Goal: Check status: Check status

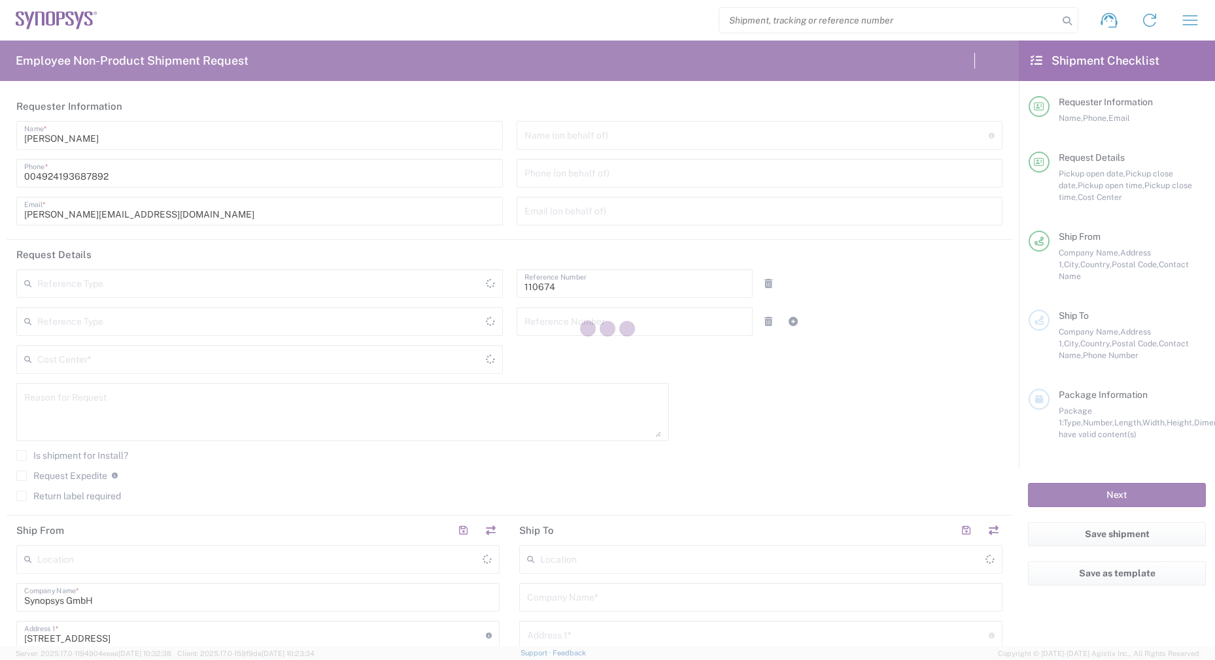
type input "[GEOGRAPHIC_DATA]"
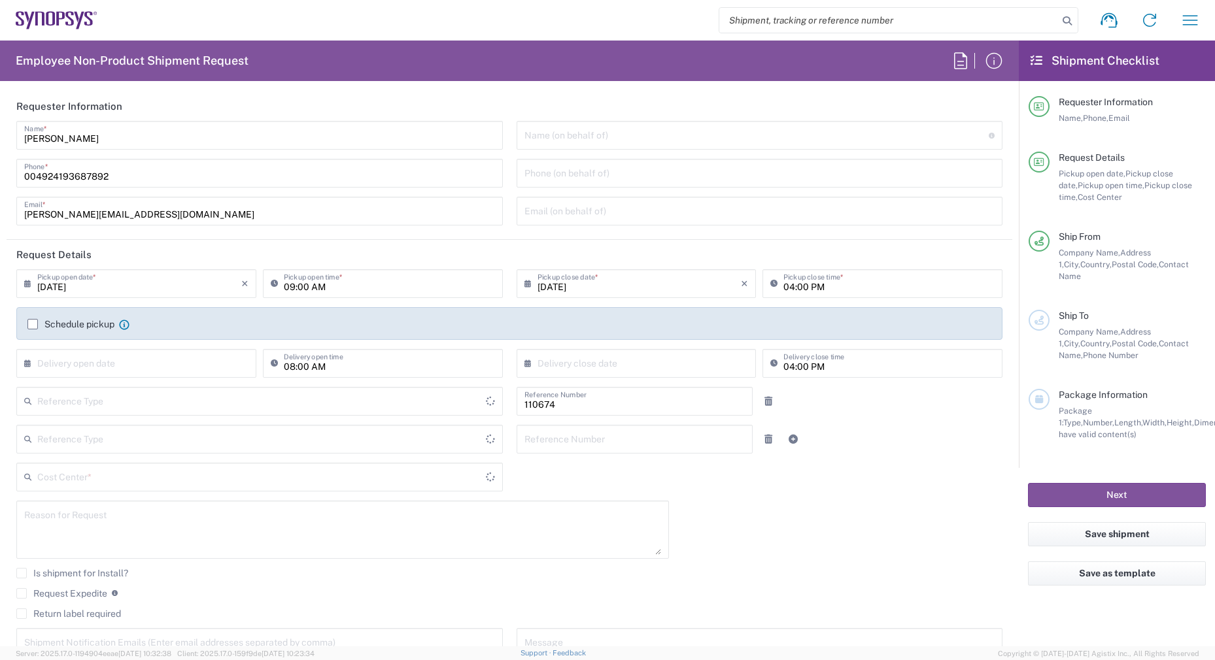
type input "Department"
type input "DE01, CIO, IT, ESS14 110674"
type input "[GEOGRAPHIC_DATA]"
type input "Delivered at Place"
click at [1195, 23] on icon "button" at bounding box center [1189, 20] width 21 height 21
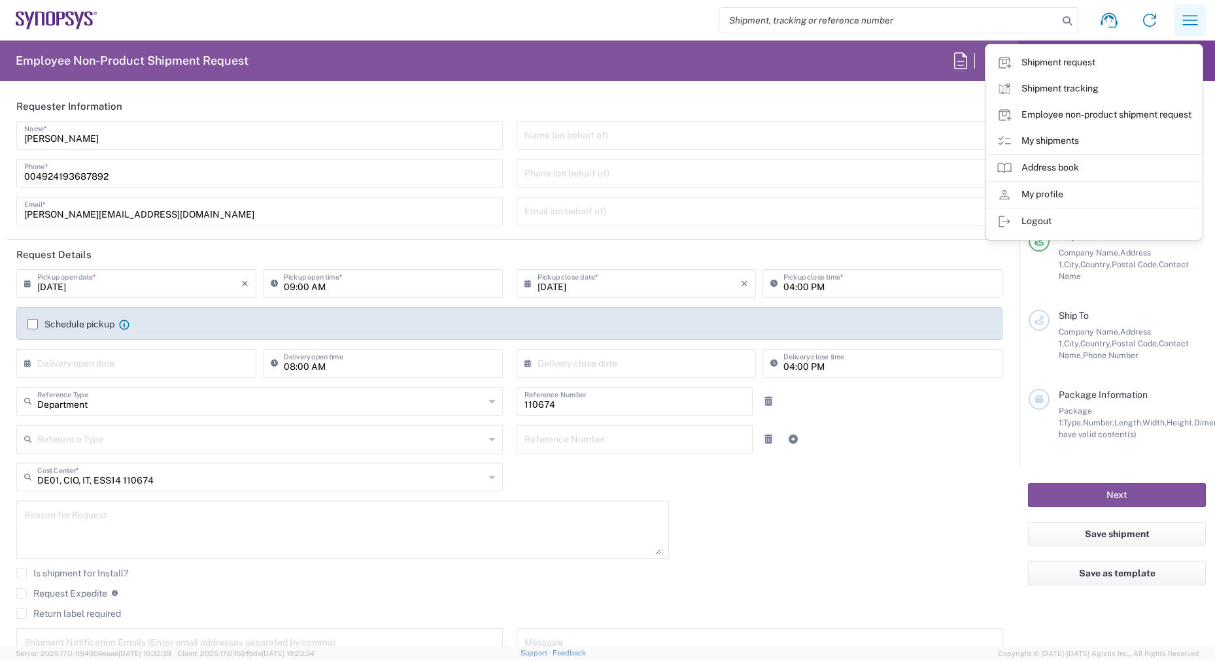
type input "[GEOGRAPHIC_DATA] DE04"
click at [1106, 84] on link "Shipment tracking" at bounding box center [1094, 89] width 216 height 26
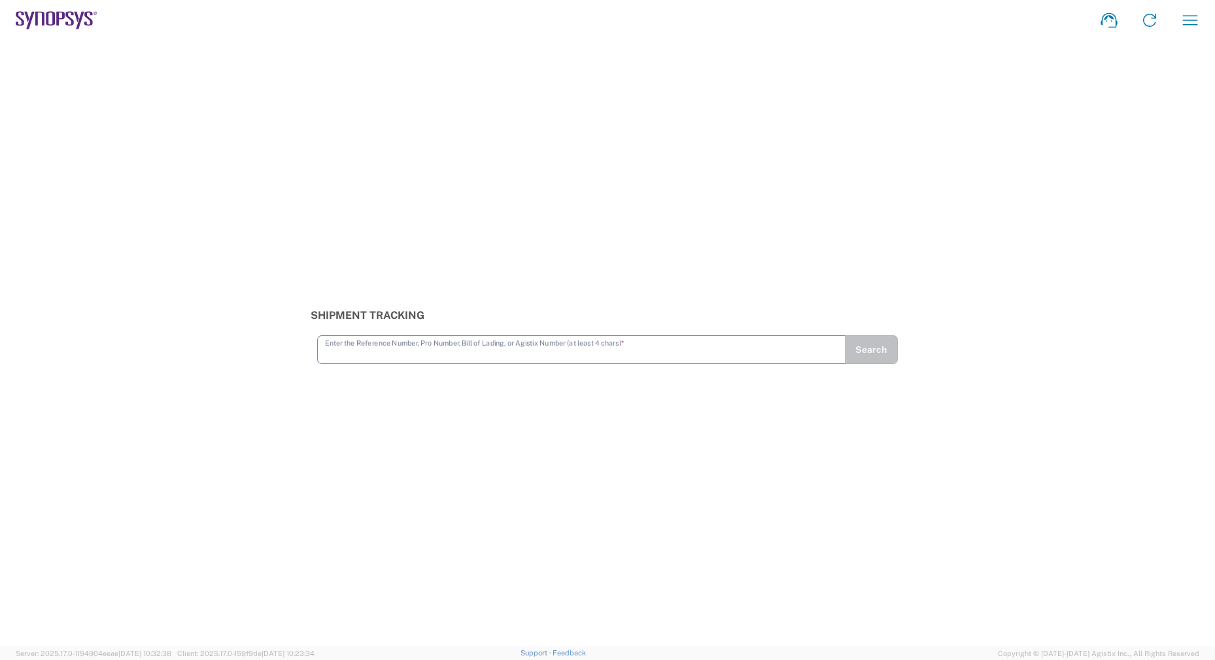
click at [460, 350] on input "text" at bounding box center [581, 348] width 513 height 23
type input "56453597"
click at [879, 355] on button "Search" at bounding box center [871, 349] width 54 height 29
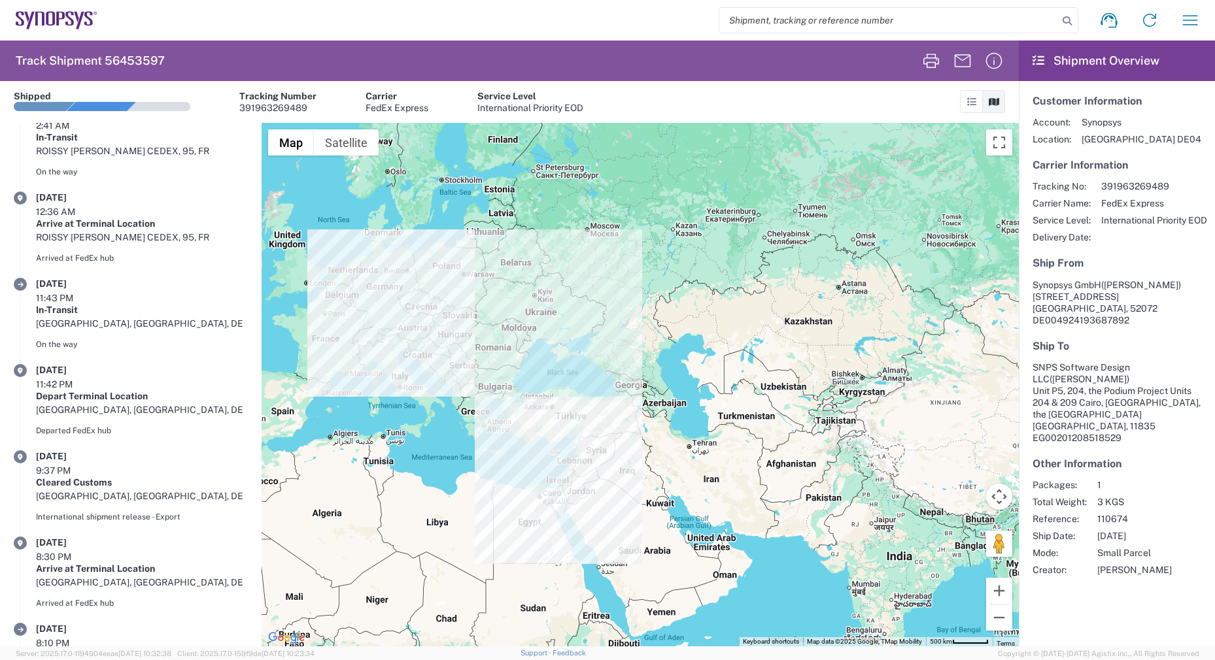
scroll to position [985, 0]
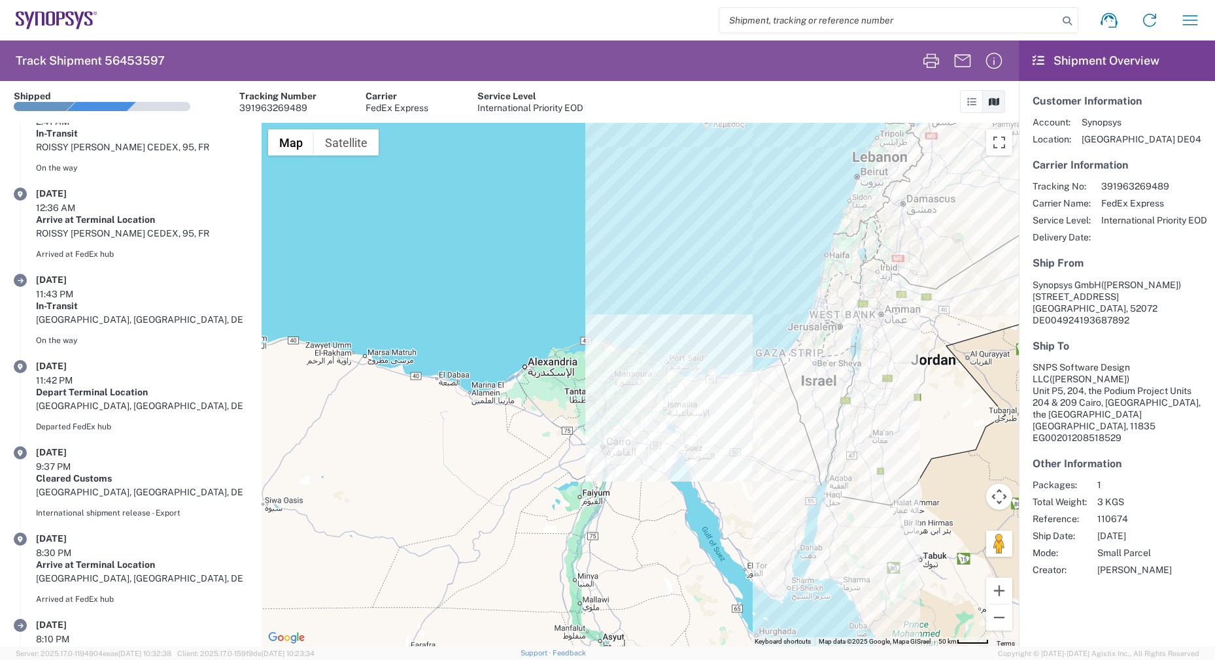
drag, startPoint x: 404, startPoint y: 428, endPoint x: 654, endPoint y: 533, distance: 270.8
click at [654, 533] on div at bounding box center [640, 385] width 757 height 524
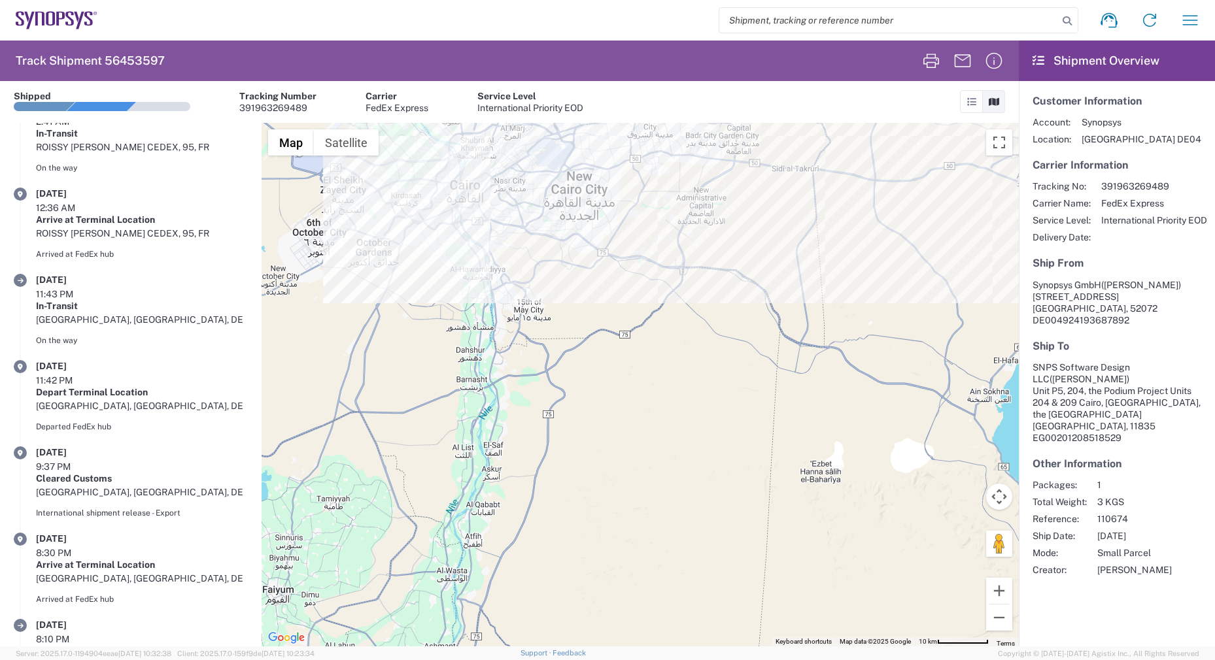
drag, startPoint x: 477, startPoint y: 298, endPoint x: 683, endPoint y: 621, distance: 383.0
click at [686, 630] on div at bounding box center [640, 385] width 757 height 524
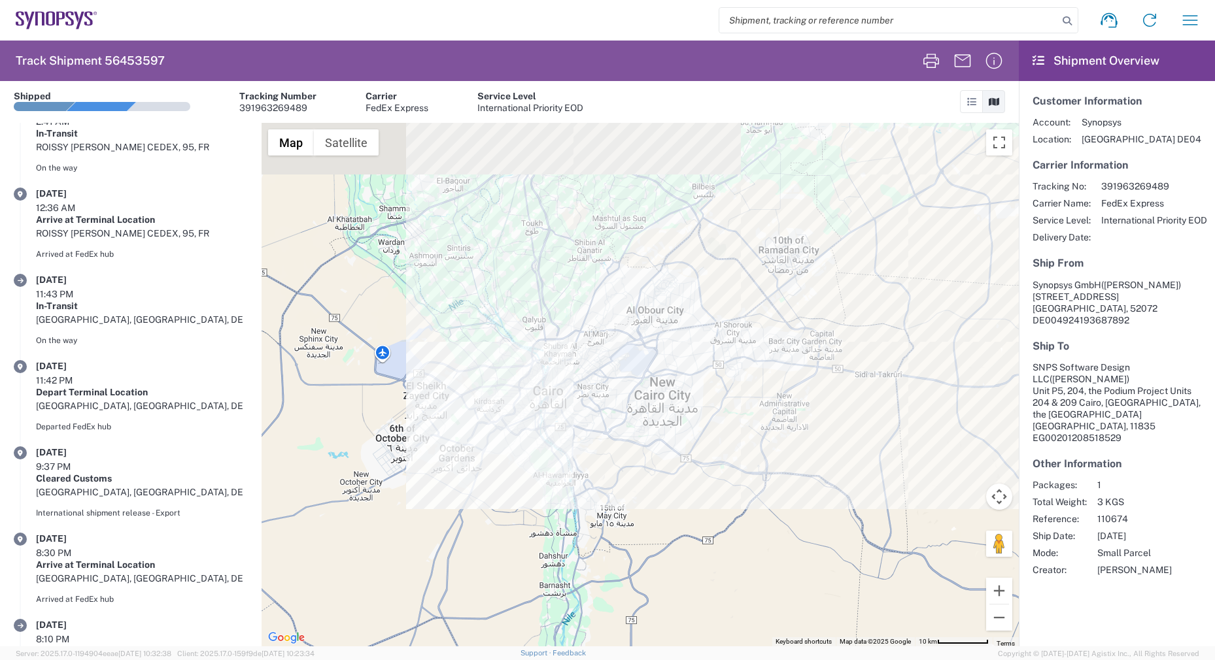
drag, startPoint x: 554, startPoint y: 324, endPoint x: 635, endPoint y: 538, distance: 229.3
click at [635, 538] on div at bounding box center [640, 385] width 757 height 524
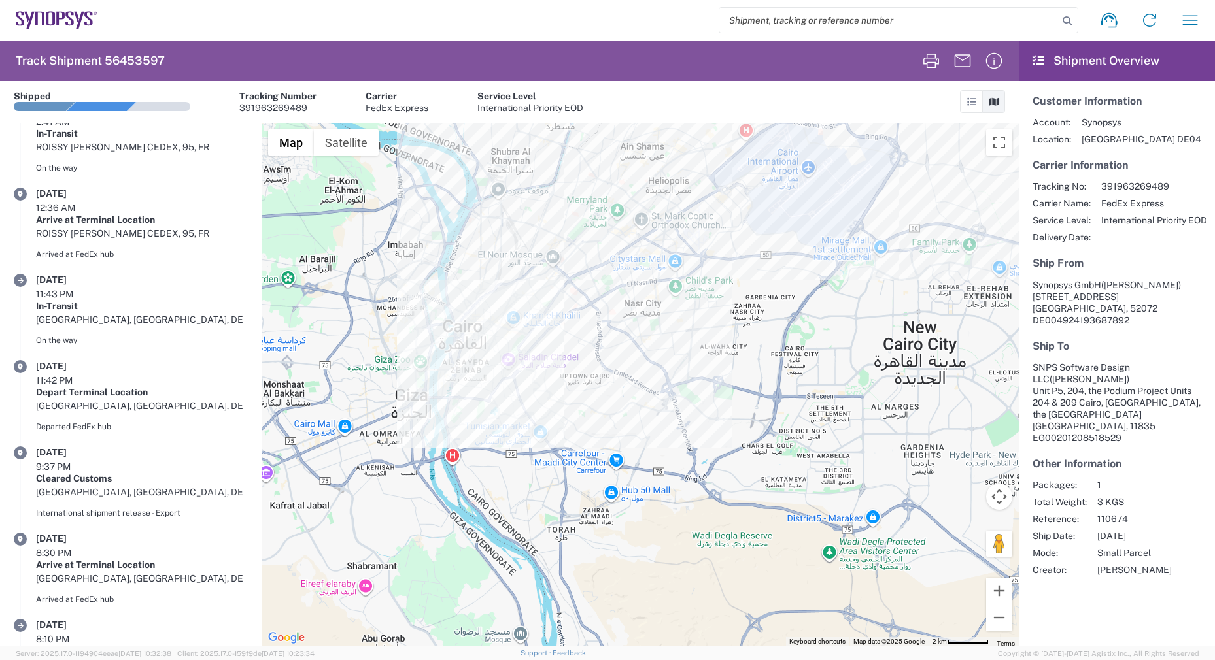
drag, startPoint x: 587, startPoint y: 429, endPoint x: 675, endPoint y: 602, distance: 194.4
click at [675, 602] on div at bounding box center [640, 385] width 757 height 524
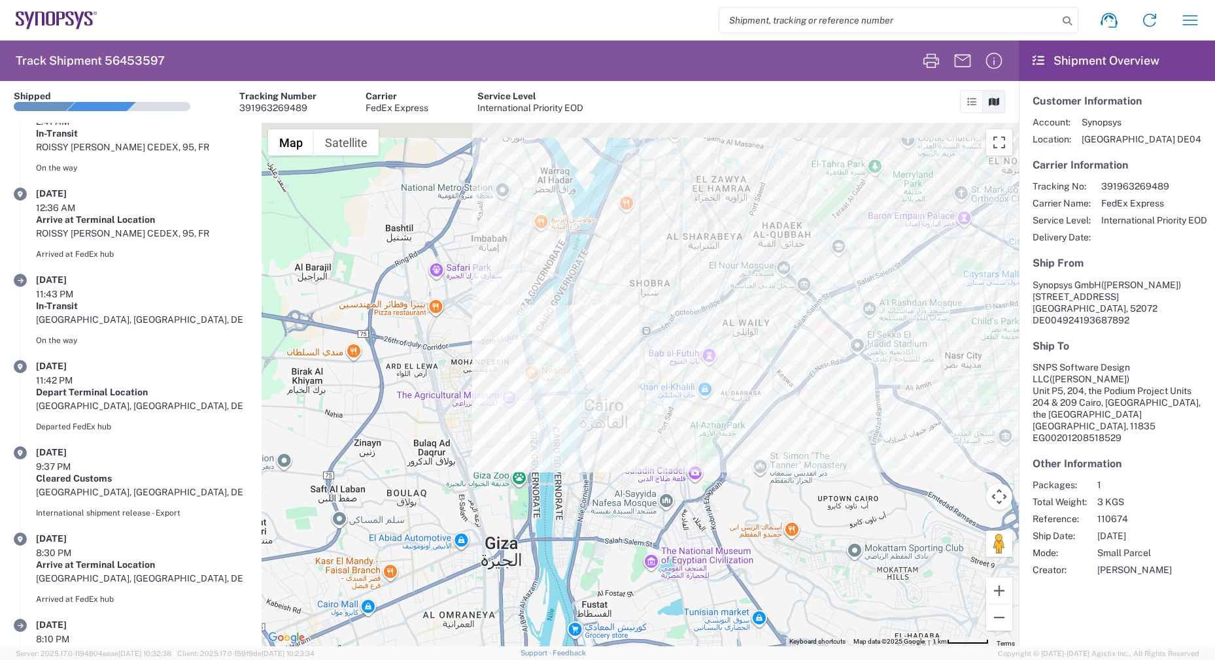
drag, startPoint x: 474, startPoint y: 296, endPoint x: 647, endPoint y: 506, distance: 272.1
click at [647, 506] on div at bounding box center [640, 385] width 757 height 524
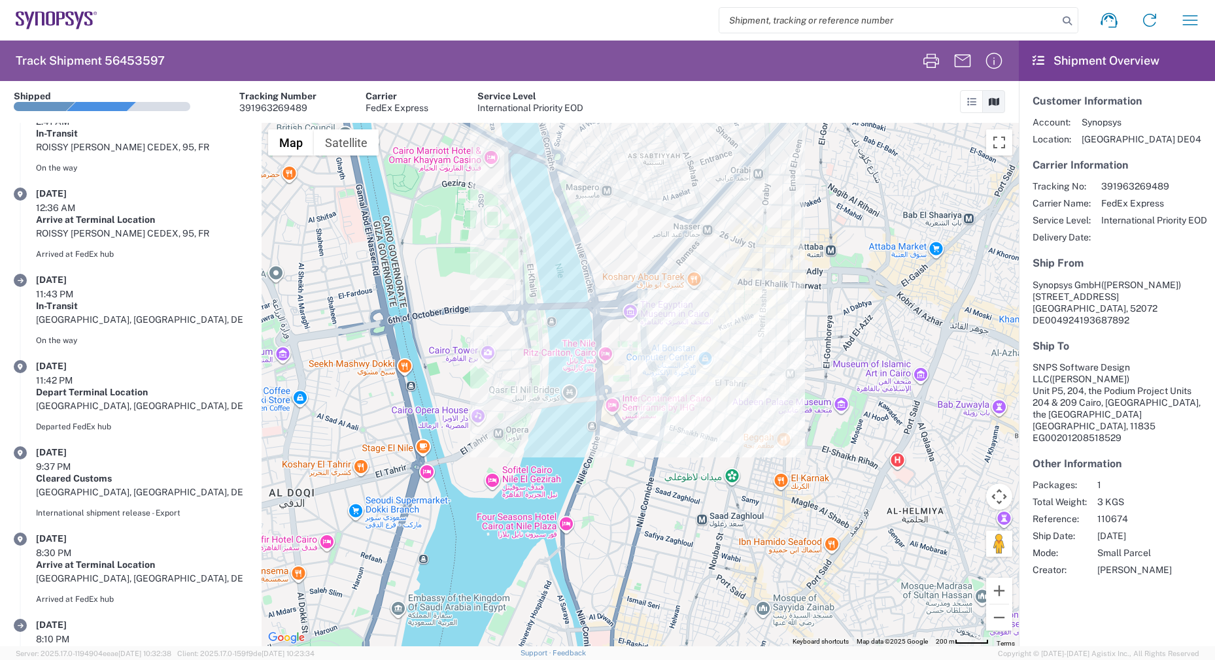
drag, startPoint x: 564, startPoint y: 347, endPoint x: 704, endPoint y: 501, distance: 209.2
click at [704, 501] on div at bounding box center [640, 385] width 757 height 524
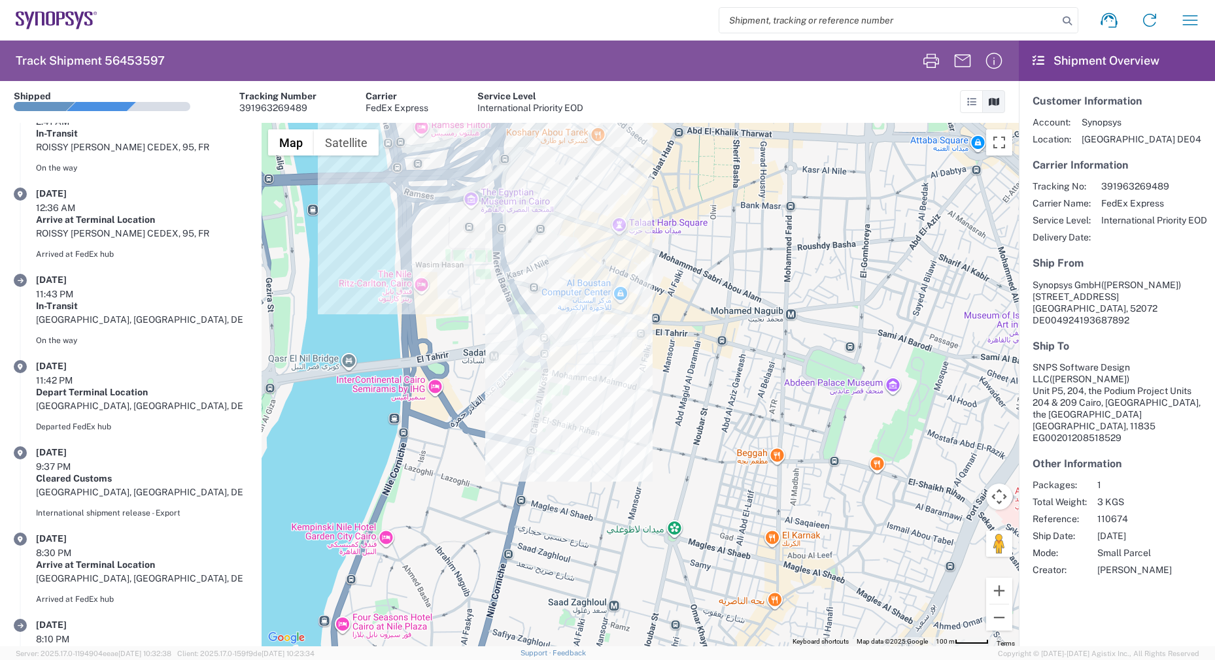
drag, startPoint x: 856, startPoint y: 345, endPoint x: 607, endPoint y: 452, distance: 270.9
click at [607, 452] on div at bounding box center [640, 385] width 757 height 524
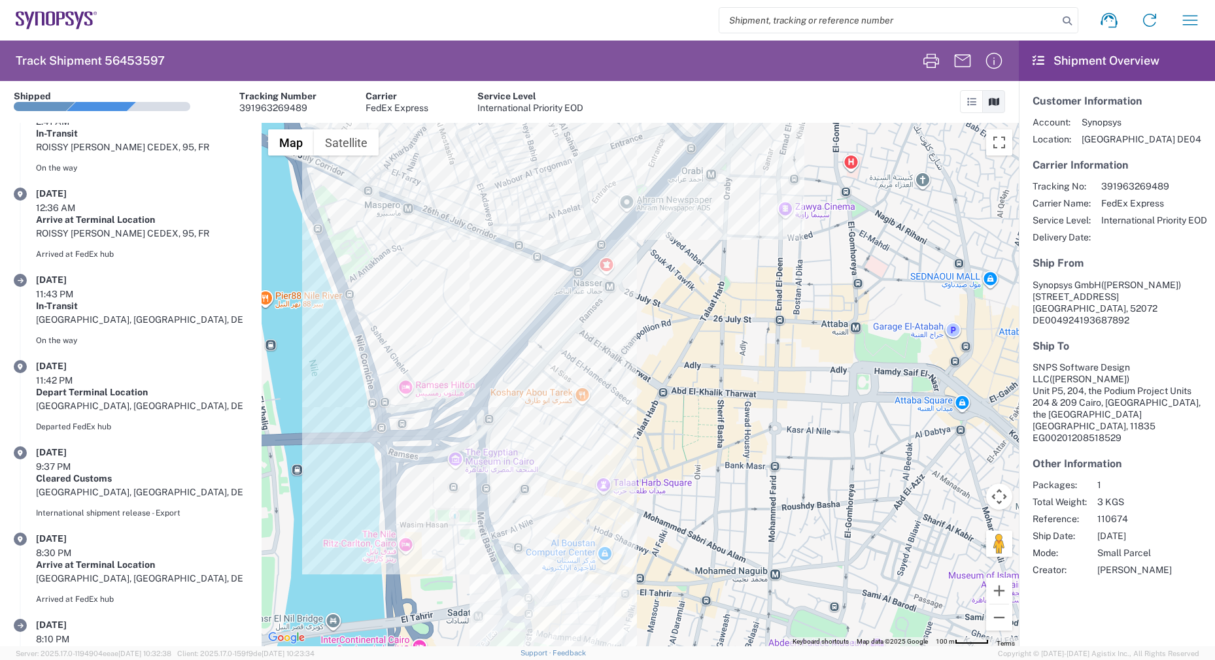
drag, startPoint x: 683, startPoint y: 297, endPoint x: 668, endPoint y: 550, distance: 252.8
click at [668, 550] on div at bounding box center [640, 385] width 757 height 524
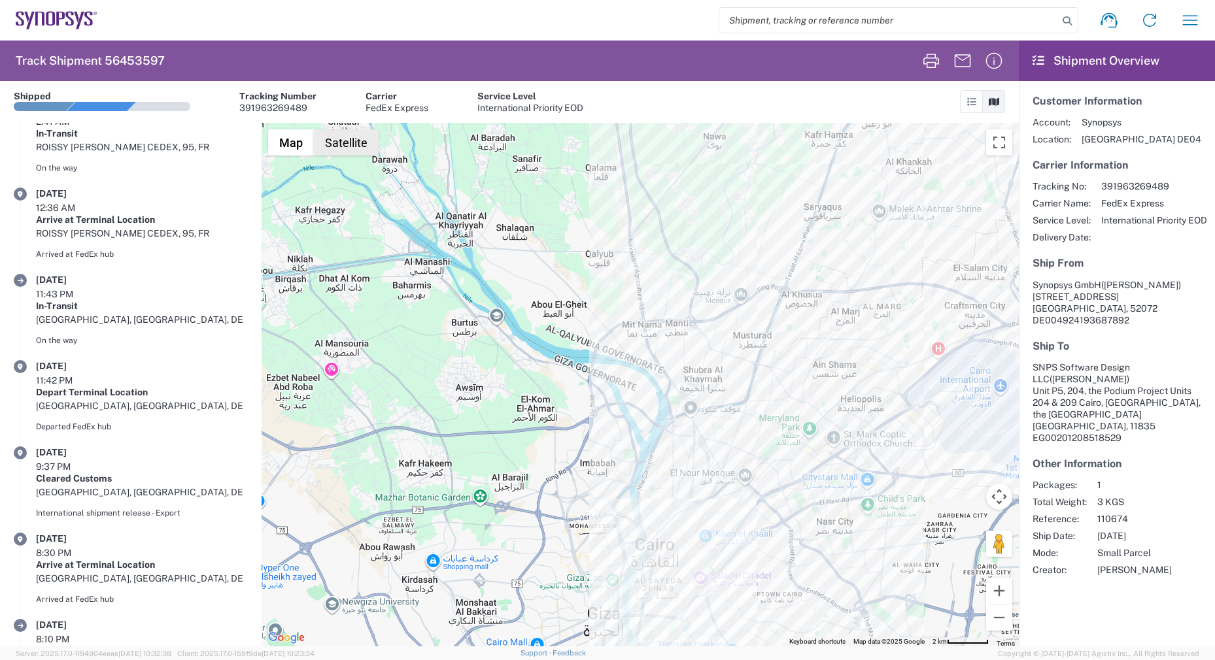
click at [358, 140] on button "Satellite" at bounding box center [346, 142] width 65 height 26
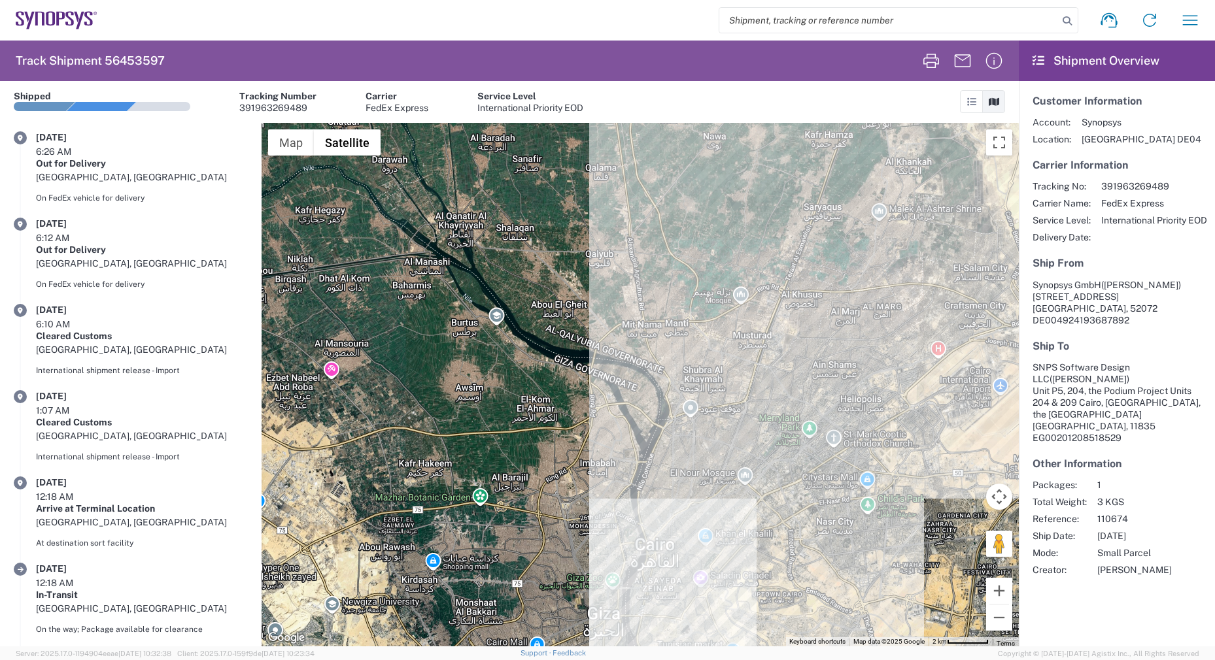
scroll to position [0, 0]
